Goal: Task Accomplishment & Management: Manage account settings

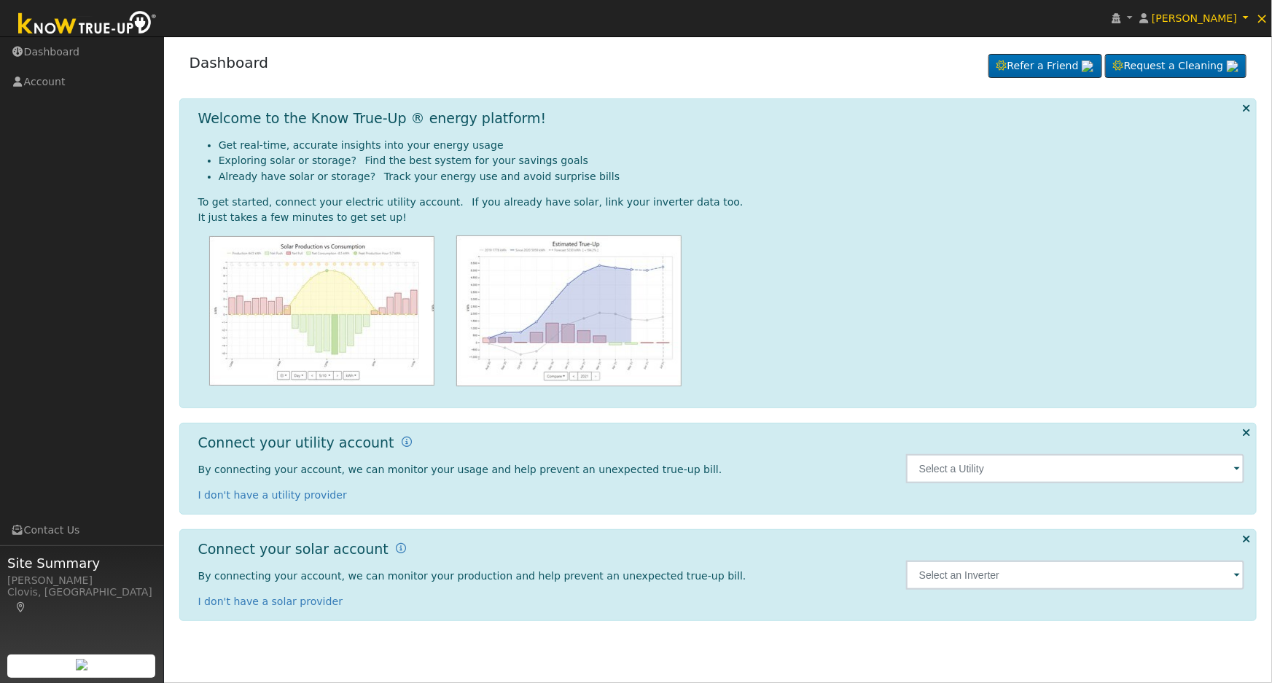
click at [1235, 469] on span at bounding box center [1237, 469] width 6 height 17
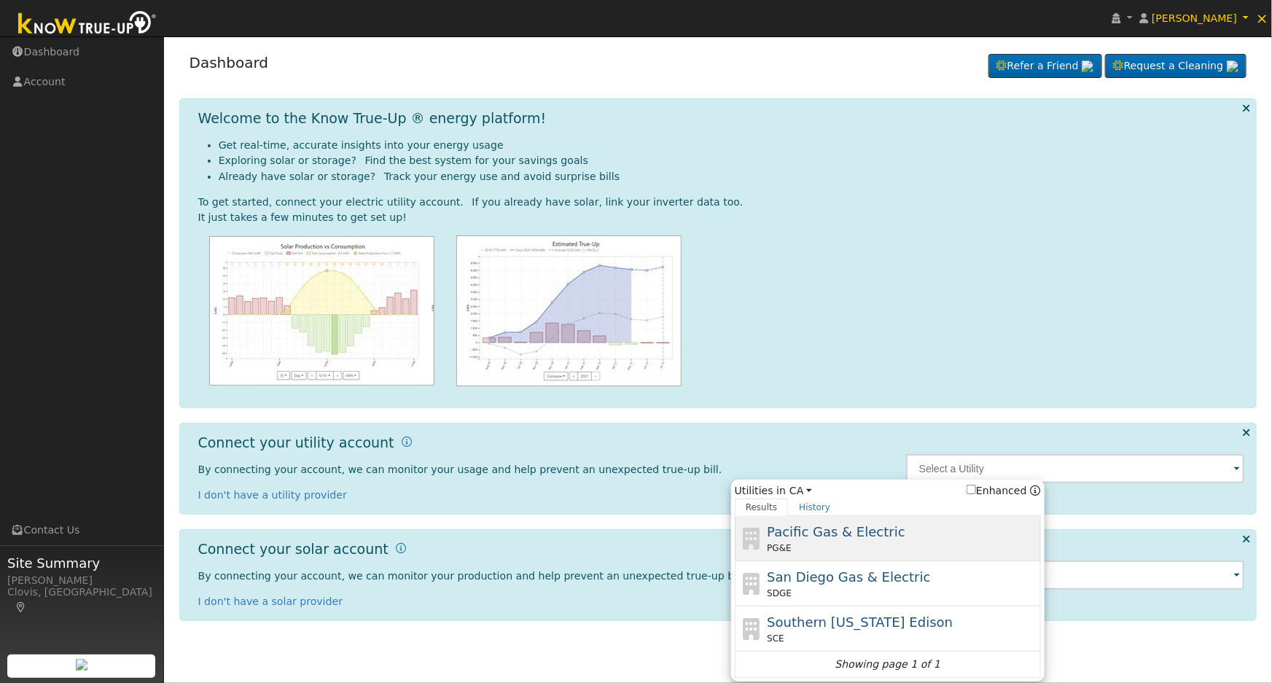
click at [922, 530] on div "Pacific Gas & Electric PG&E" at bounding box center [902, 538] width 270 height 33
type input "PG&E"
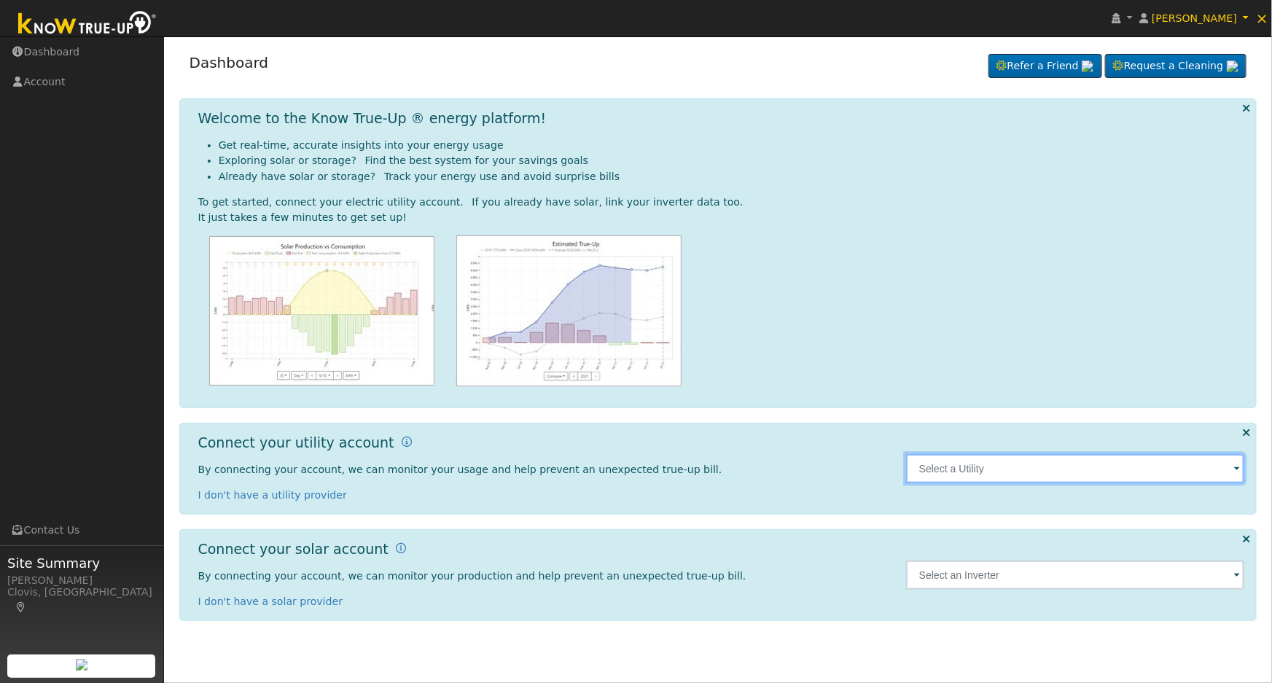
click at [1079, 474] on input "text" at bounding box center [1075, 468] width 339 height 29
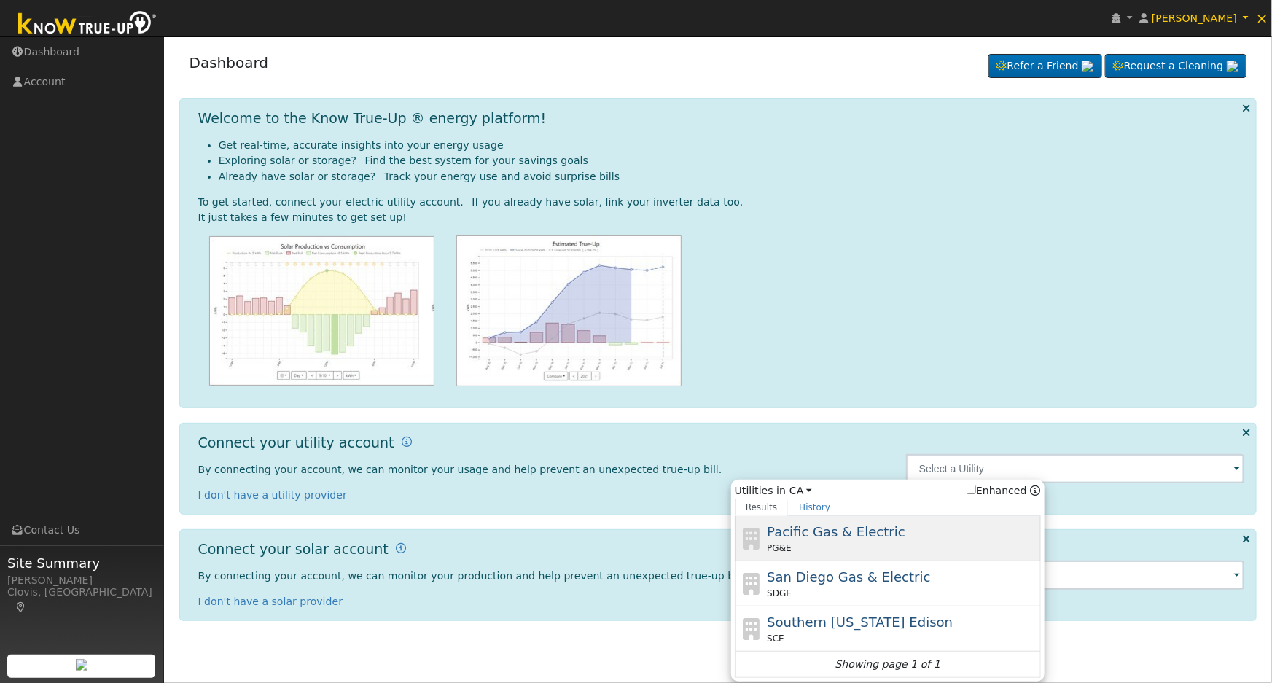
click at [864, 528] on span "Pacific Gas & Electric" at bounding box center [836, 531] width 138 height 15
type input "PG&E"
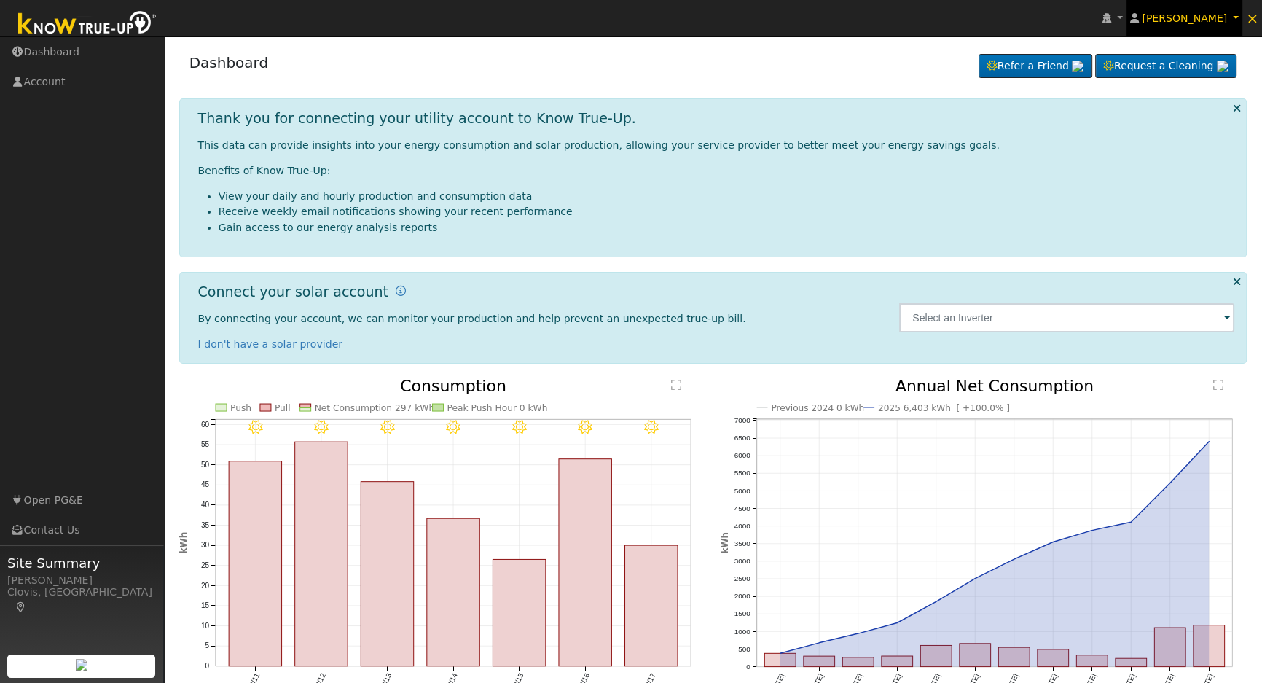
click at [1227, 14] on span "[PERSON_NAME]" at bounding box center [1184, 18] width 85 height 12
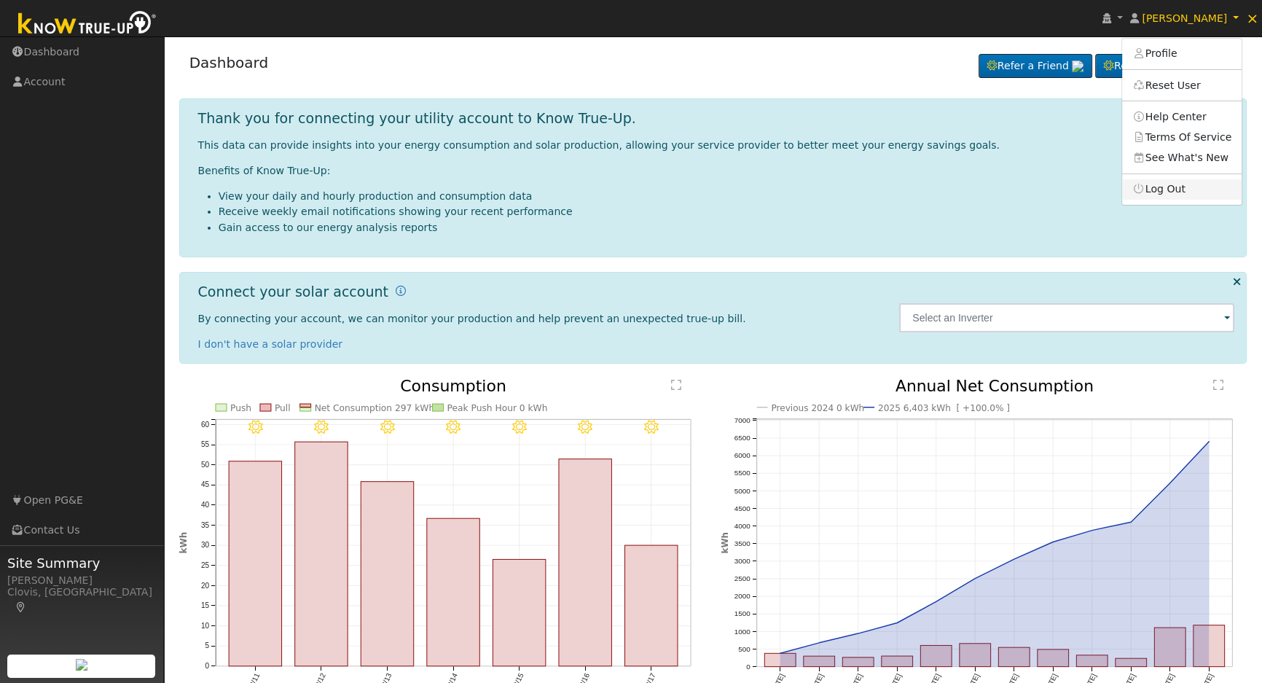
click at [1197, 187] on link "Log Out" at bounding box center [1182, 189] width 120 height 20
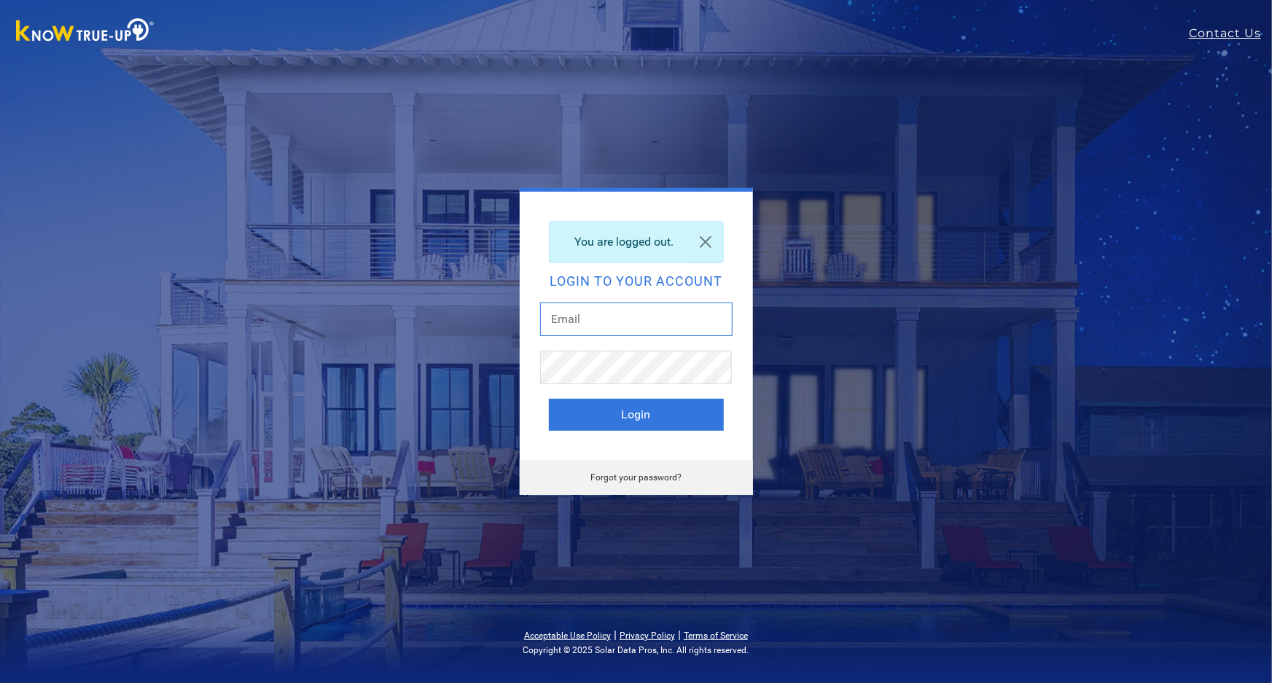
click at [646, 324] on input "text" at bounding box center [636, 319] width 192 height 34
type input "dgibby024@gmail.com"
click at [652, 417] on button "Login" at bounding box center [636, 415] width 175 height 32
